Goal: Find specific page/section: Find specific page/section

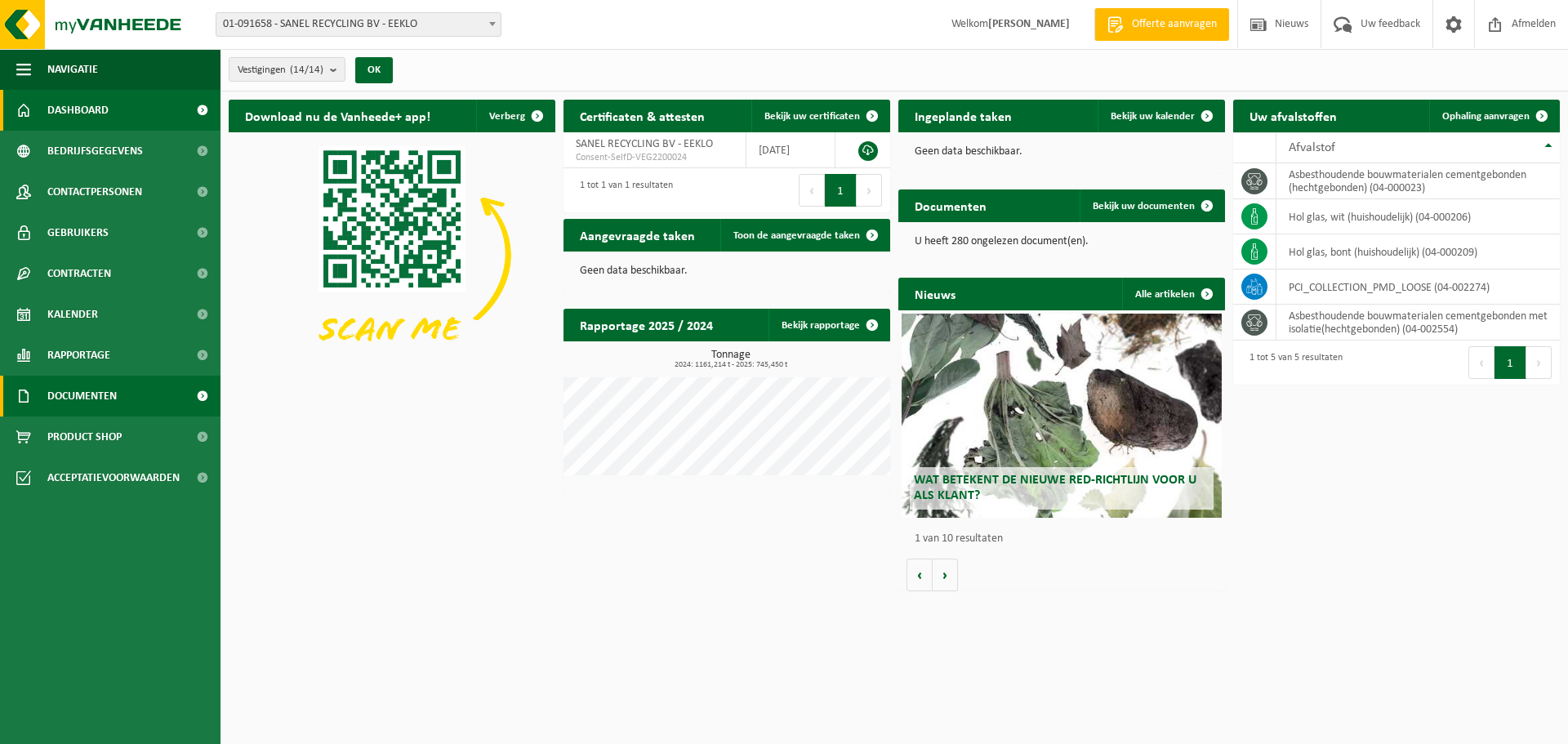
click at [76, 394] on span "Documenten" at bounding box center [82, 397] width 70 height 41
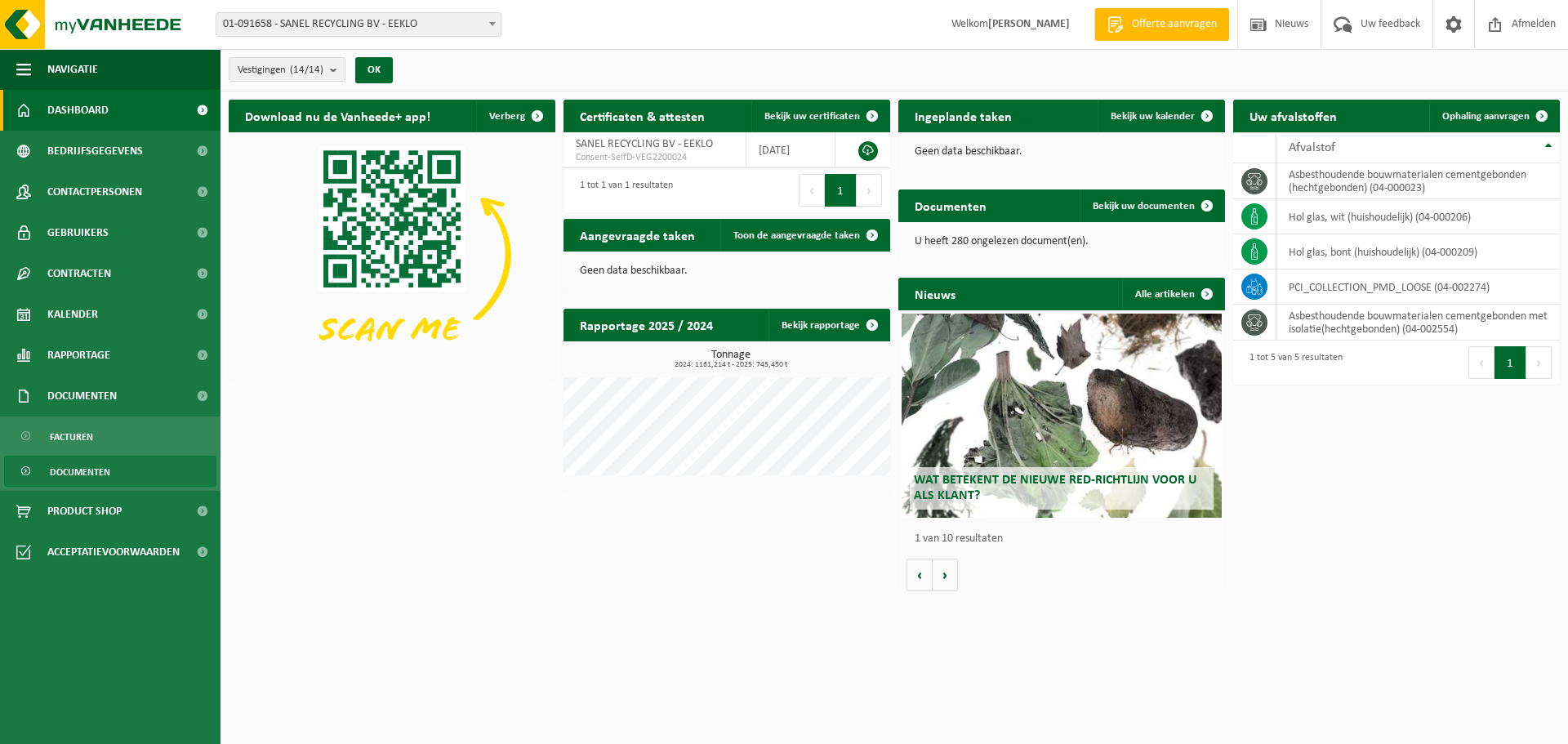
click at [76, 469] on span "Documenten" at bounding box center [80, 472] width 61 height 31
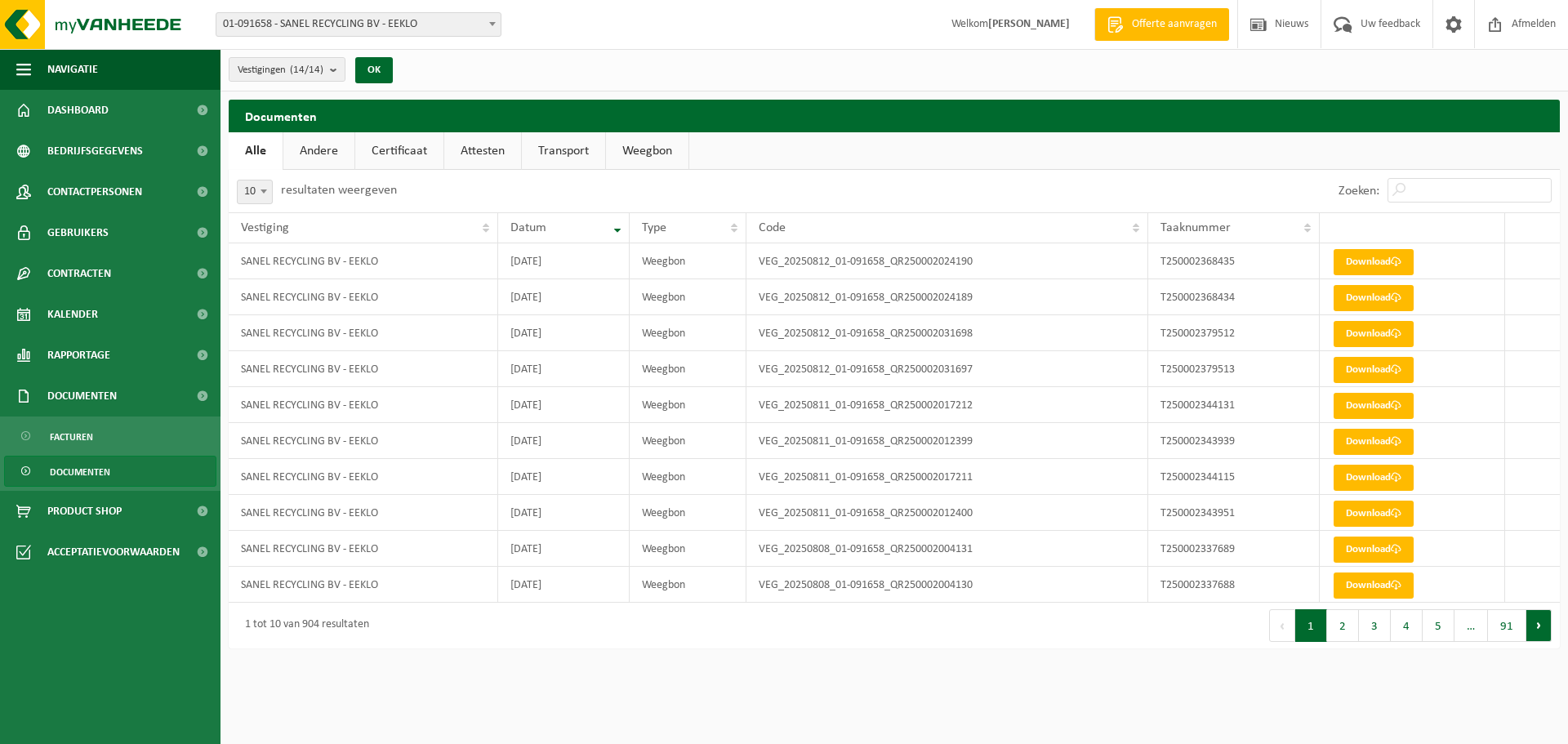
click at [1541, 629] on button "Volgende" at bounding box center [1538, 626] width 25 height 33
click at [1287, 632] on button "Vorige" at bounding box center [1282, 626] width 26 height 33
click at [1281, 624] on button "Vorige" at bounding box center [1282, 626] width 26 height 33
click at [1350, 630] on button "2" at bounding box center [1342, 626] width 32 height 33
click at [1310, 628] on button "1" at bounding box center [1311, 626] width 32 height 33
